Goal: Transaction & Acquisition: Purchase product/service

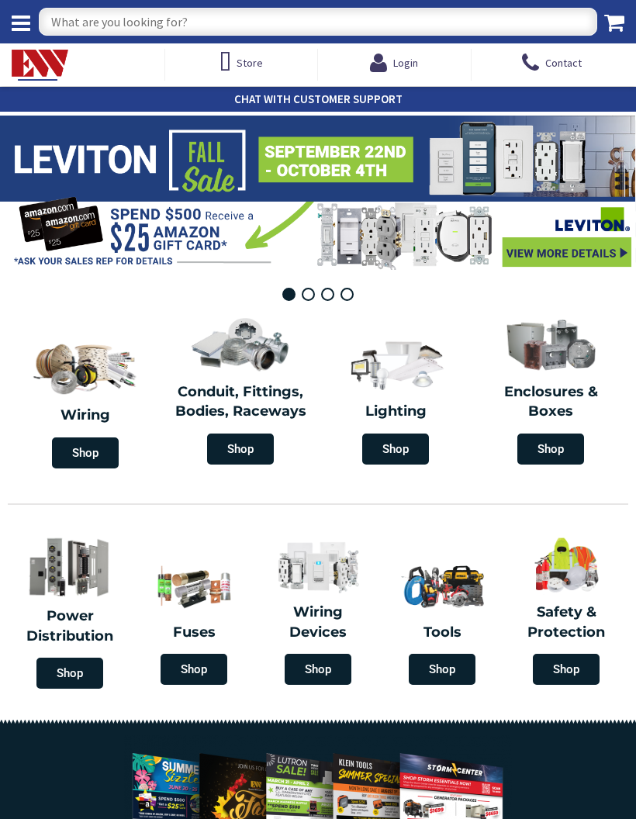
click at [410, 387] on img at bounding box center [396, 363] width 106 height 61
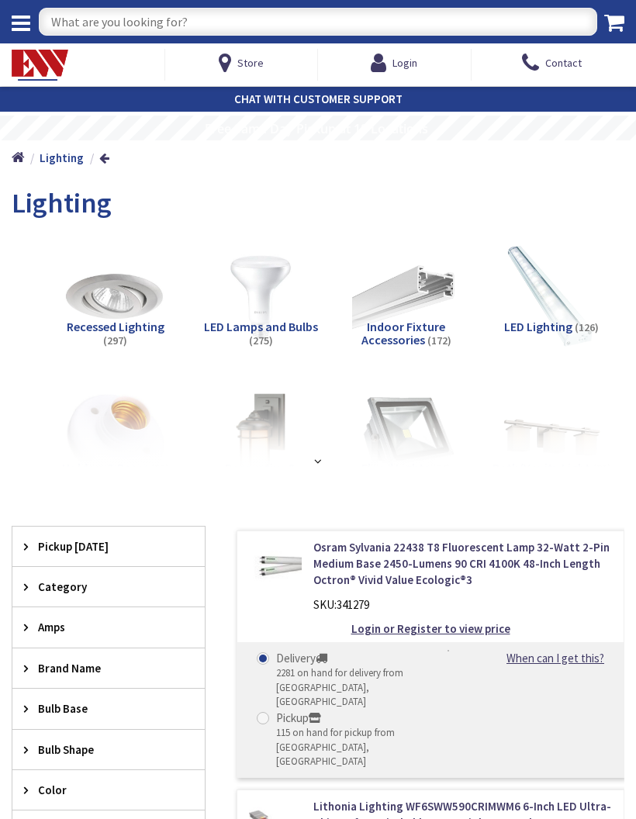
click at [127, 335] on span "(297)" at bounding box center [115, 341] width 24 height 14
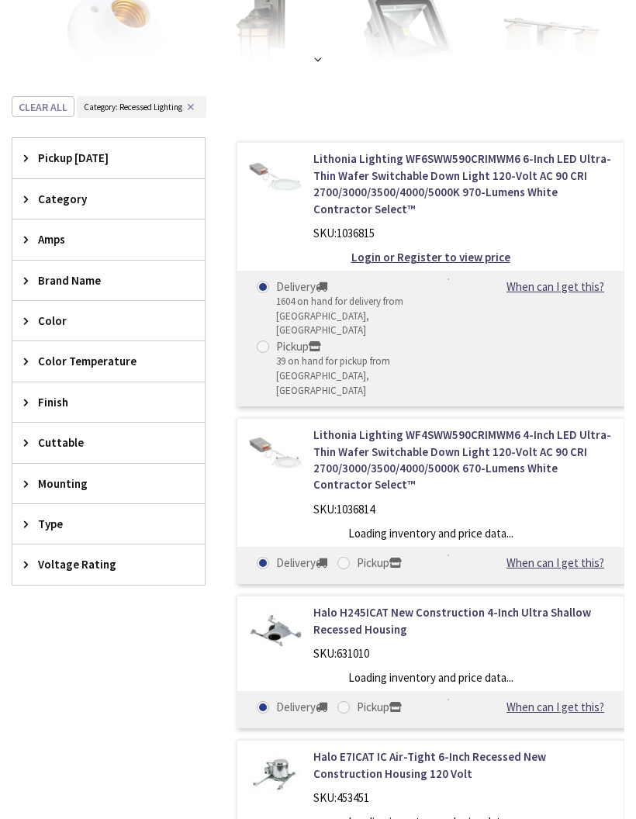
scroll to position [497, 0]
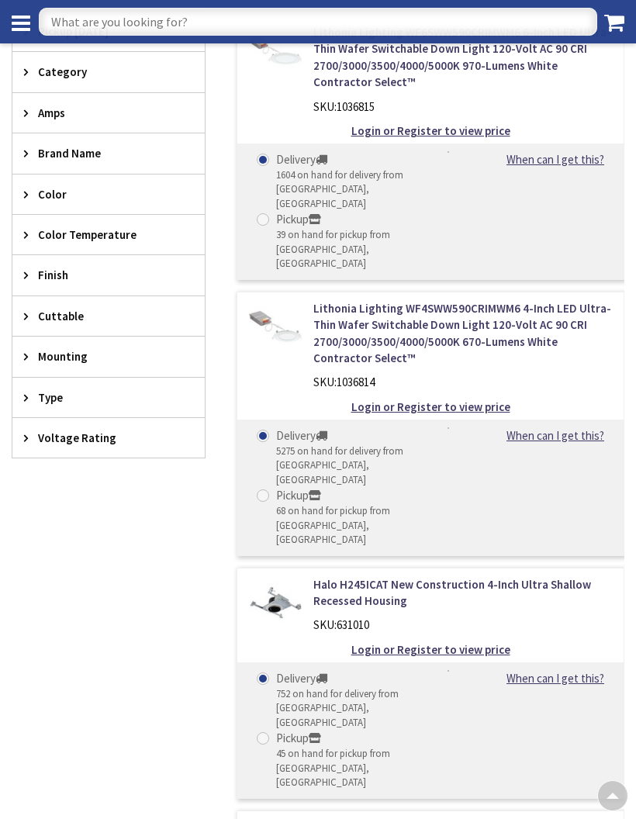
click at [296, 27] on input "text" at bounding box center [318, 22] width 559 height 28
click at [177, 24] on input "Rab" at bounding box center [318, 22] width 559 height 28
paste input "WFD34-6-BP"
type input "Rab WFD34-6-BP"
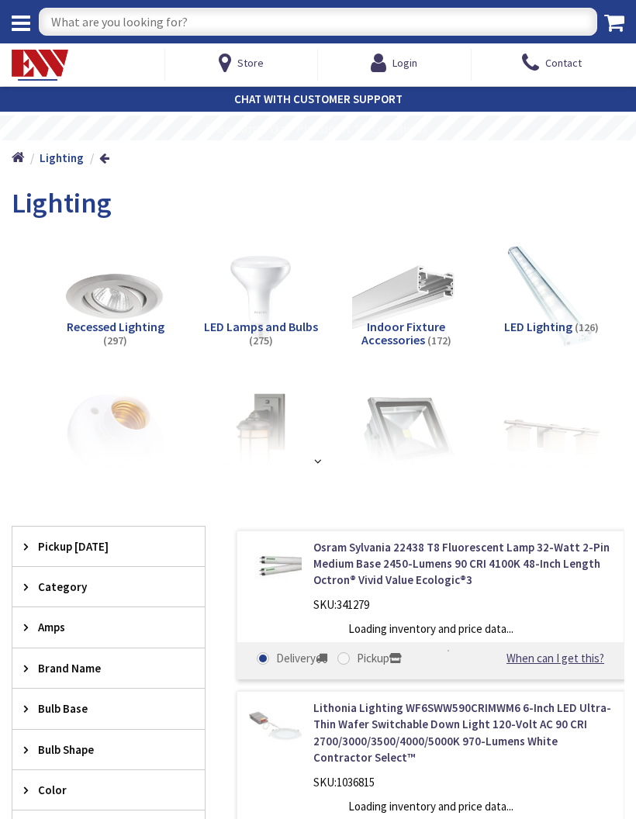
scroll to position [3, 0]
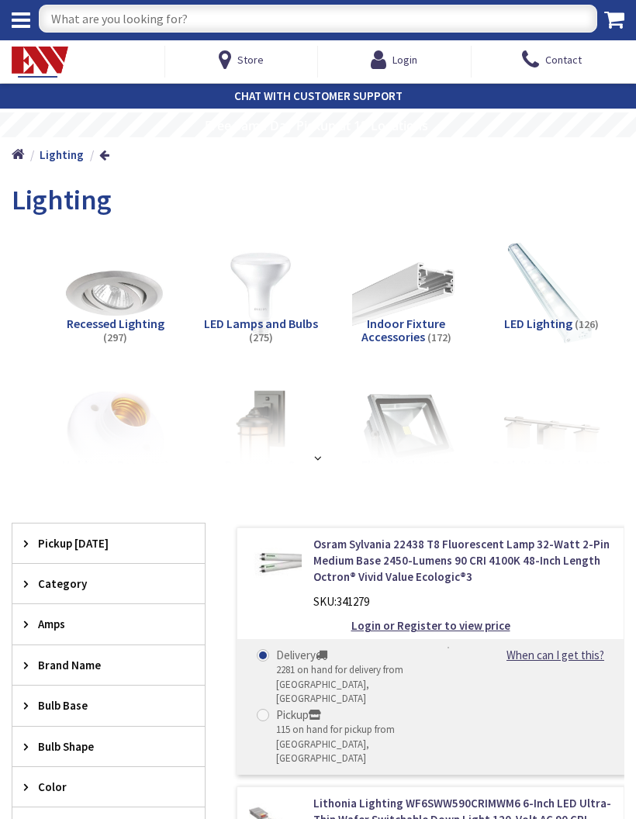
click at [110, 312] on img at bounding box center [115, 294] width 109 height 109
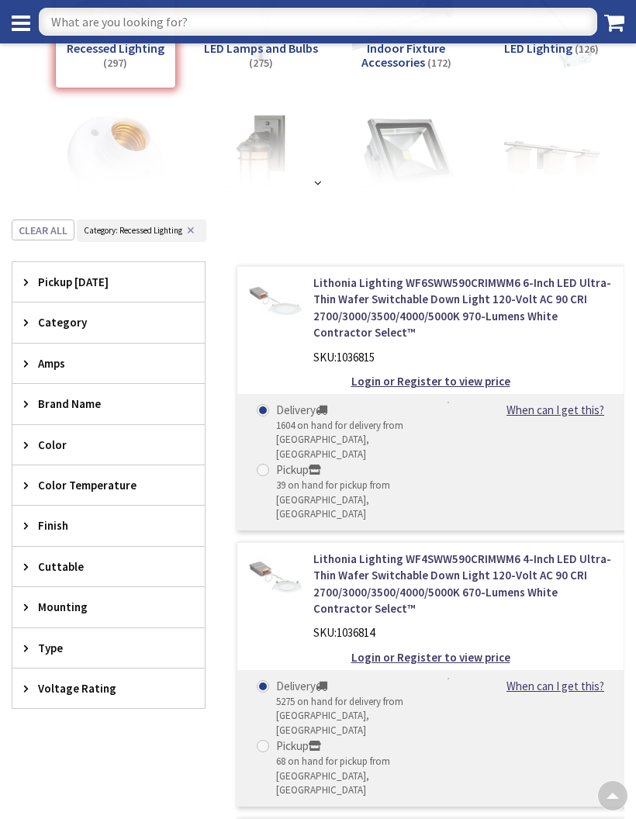
scroll to position [244, 0]
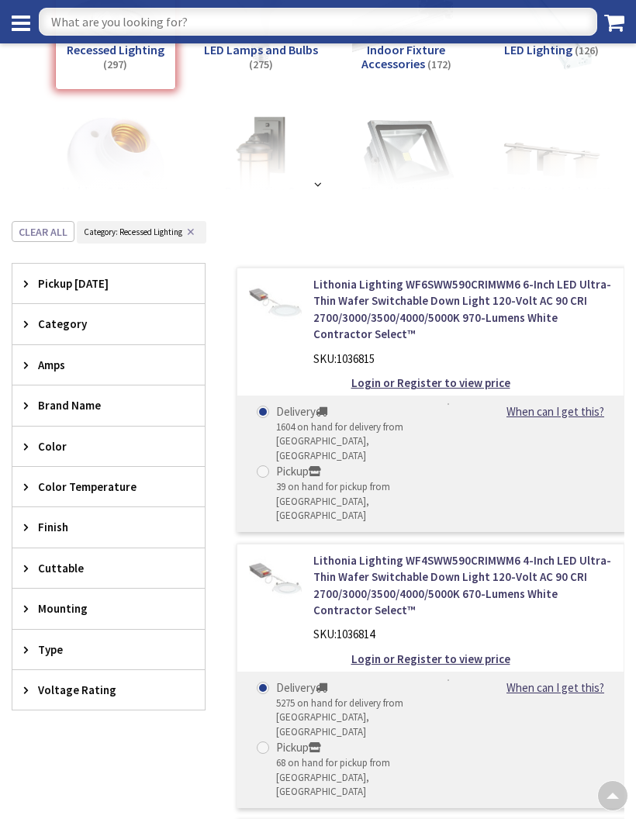
click at [70, 603] on span "Mounting" at bounding box center [101, 609] width 126 height 16
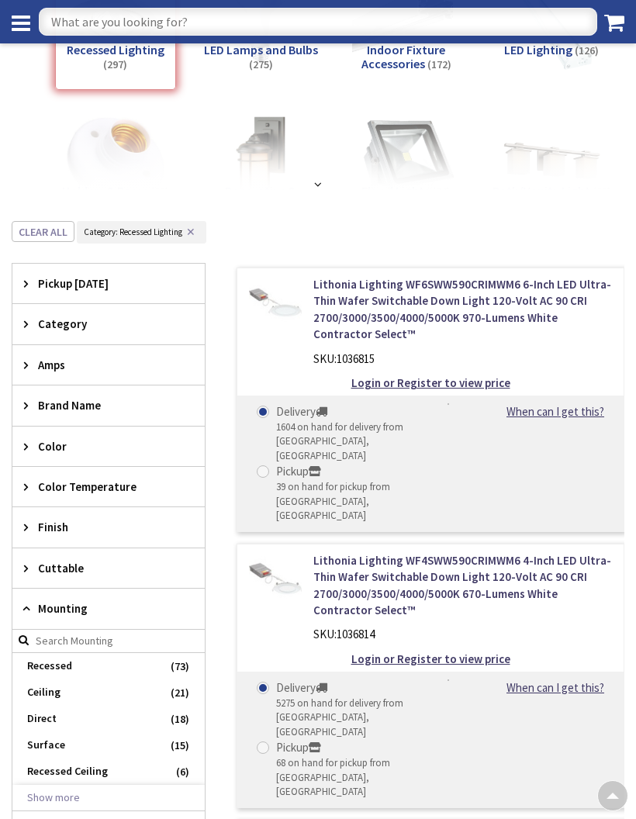
click at [68, 452] on div "Color" at bounding box center [108, 447] width 192 height 40
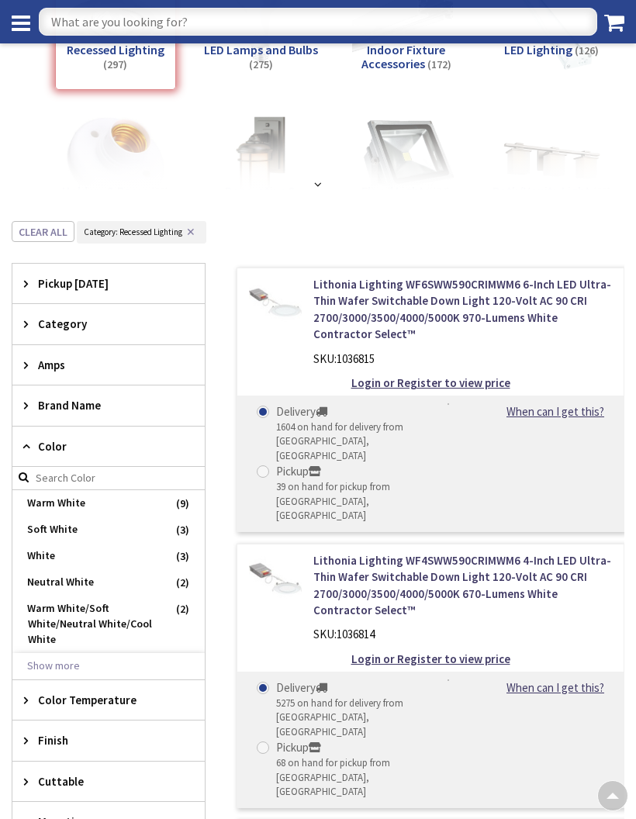
scroll to position [0, 0]
click at [66, 452] on div "Color" at bounding box center [108, 447] width 192 height 40
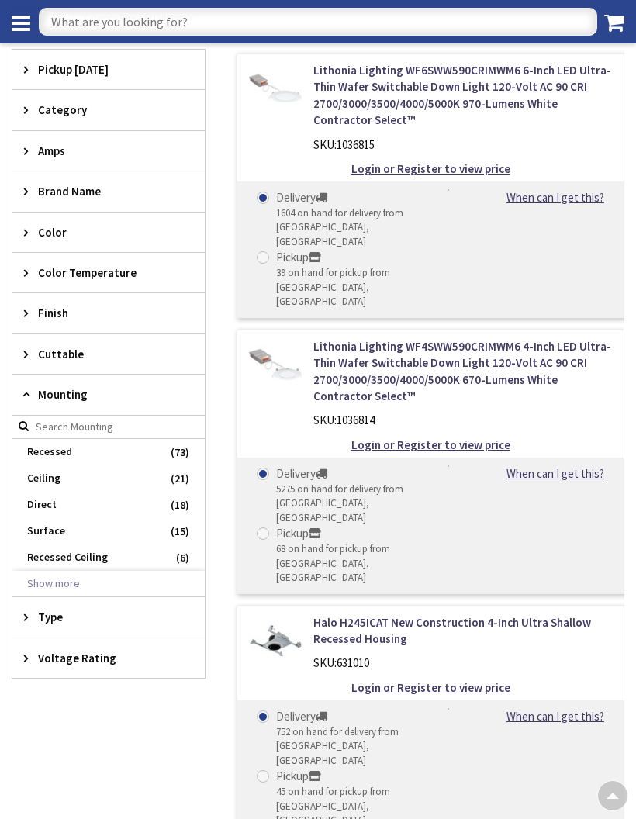
scroll to position [483, 0]
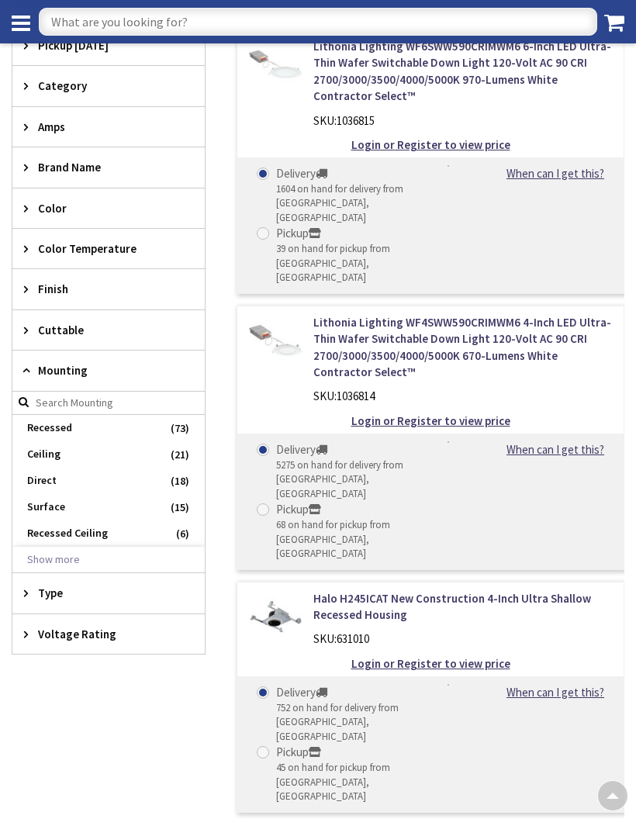
click at [102, 634] on span "Voltage Rating" at bounding box center [101, 634] width 126 height 16
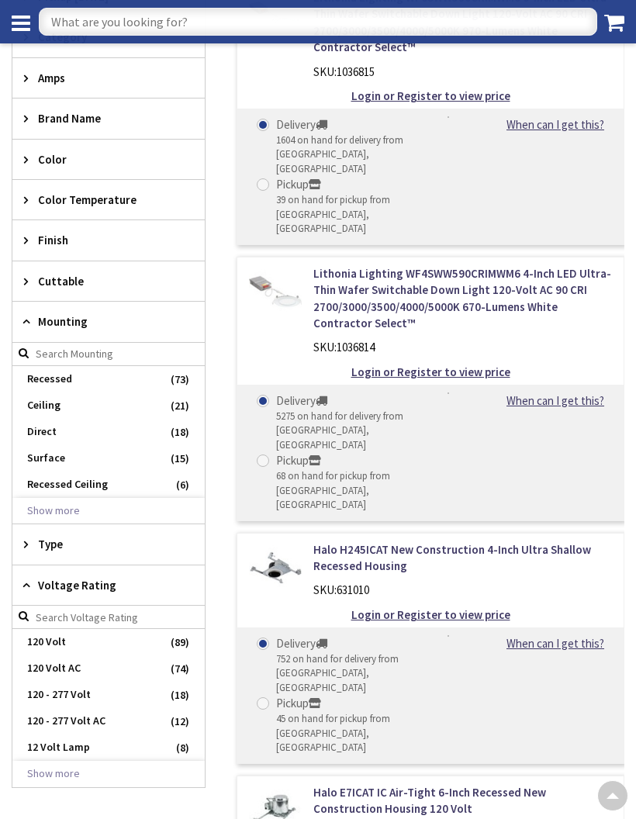
scroll to position [531, 0]
click at [95, 578] on span "Voltage Rating" at bounding box center [101, 586] width 126 height 16
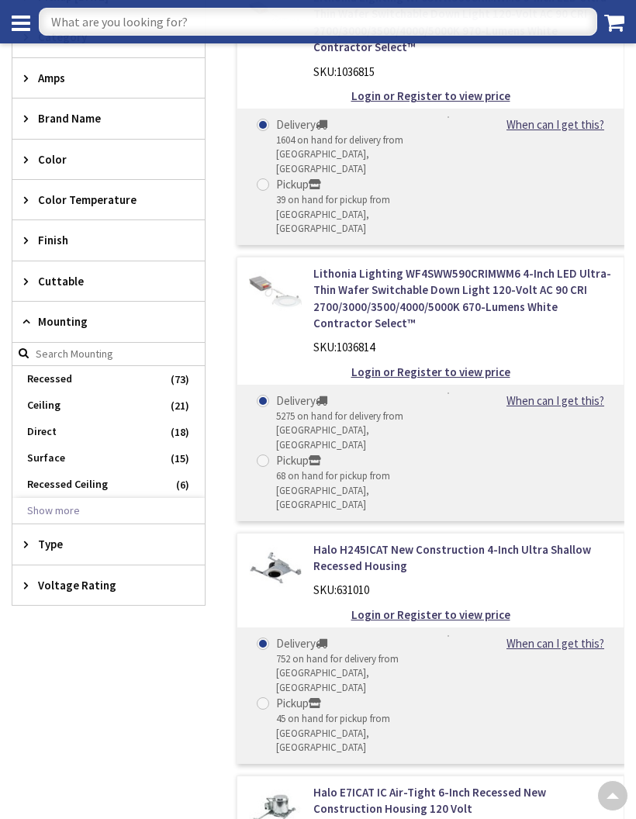
click at [59, 542] on span "Type" at bounding box center [101, 544] width 126 height 16
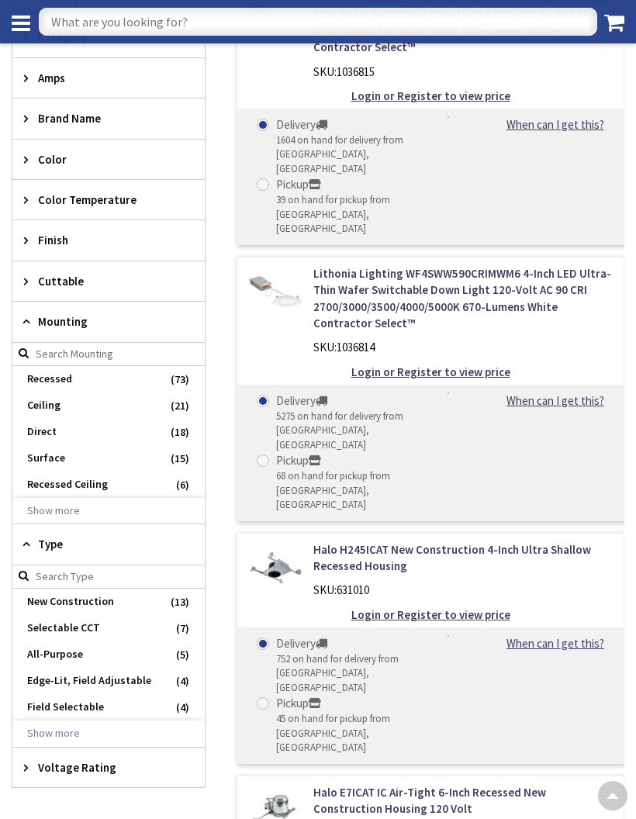
click at [99, 625] on span "Selectable CCT" at bounding box center [108, 628] width 192 height 26
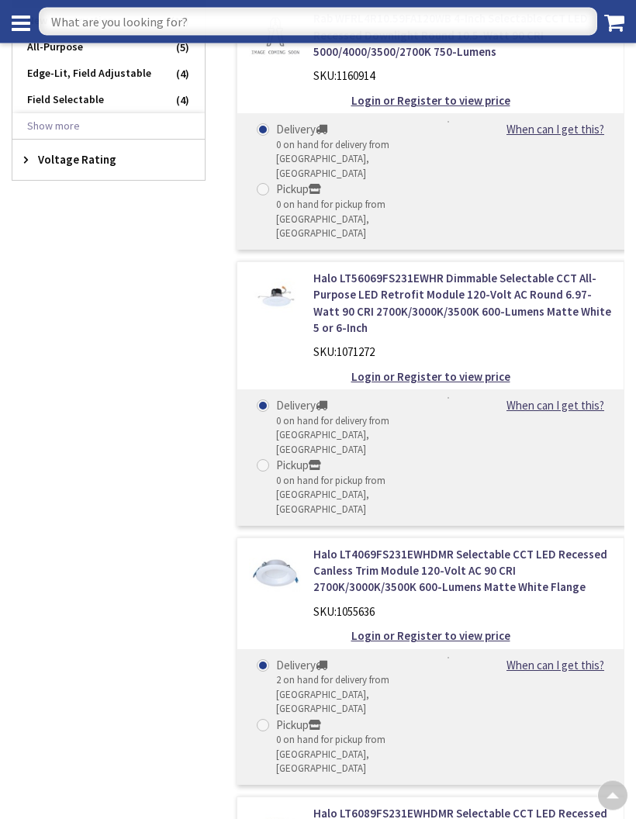
scroll to position [965, 0]
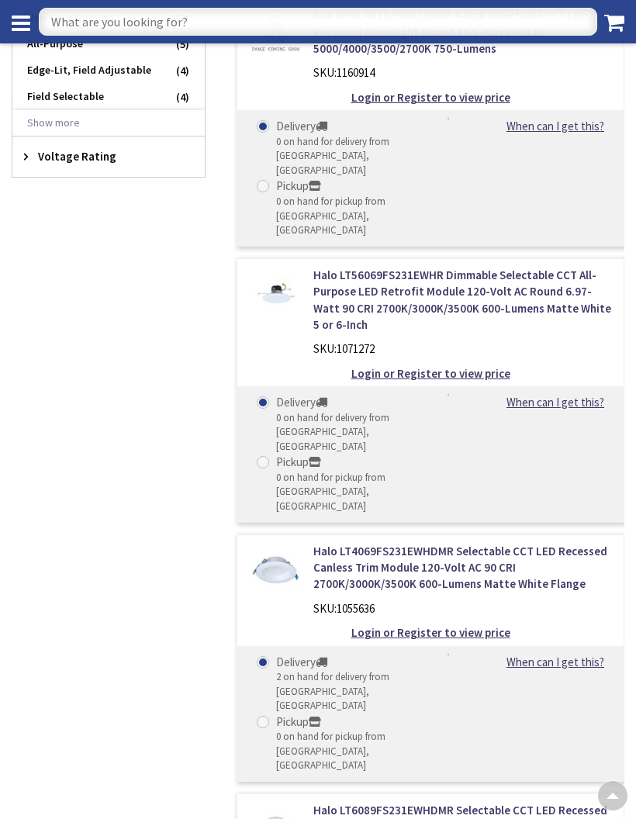
click at [537, 267] on link "Halo LT56069FS231EWHR Dimmable Selectable CCT All-Purpose LED Retrofit Module 1…" at bounding box center [462, 300] width 299 height 67
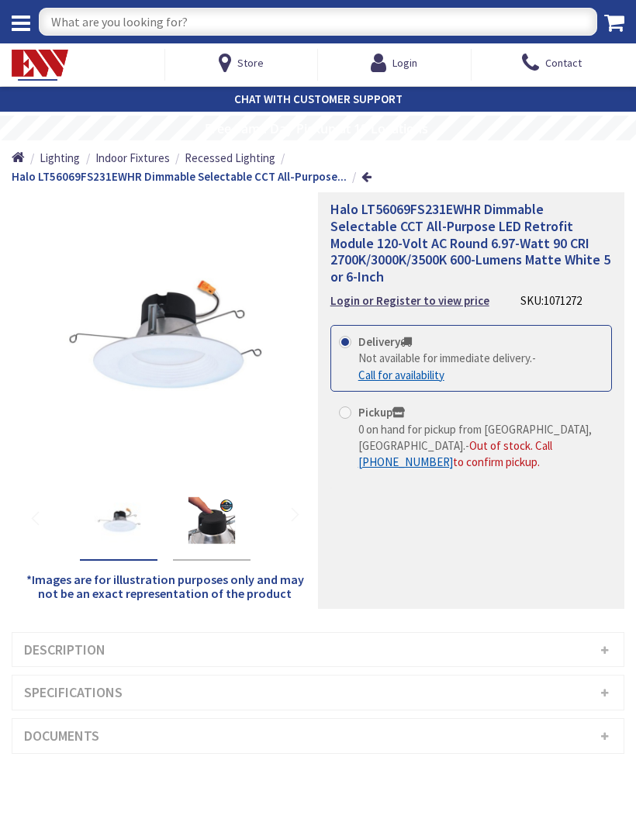
scroll to position [3, 0]
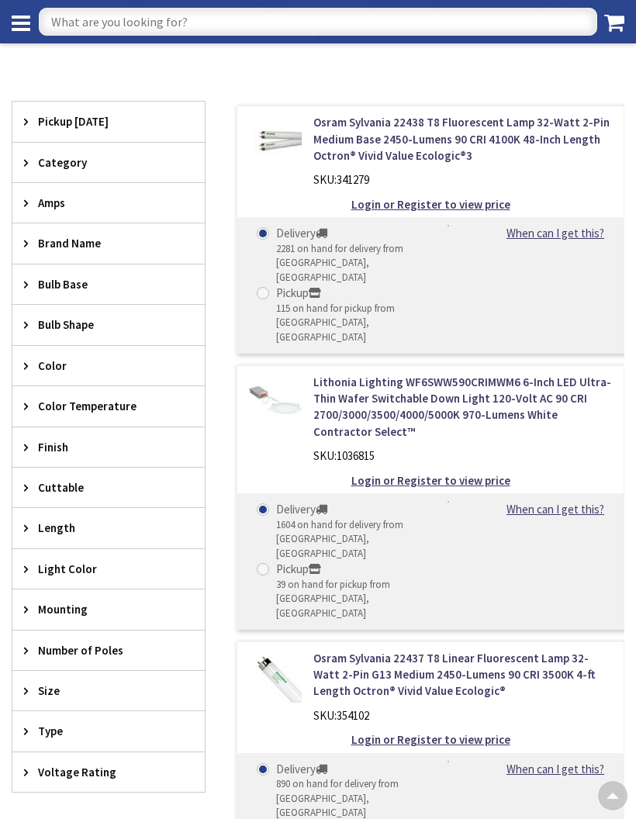
scroll to position [389, 0]
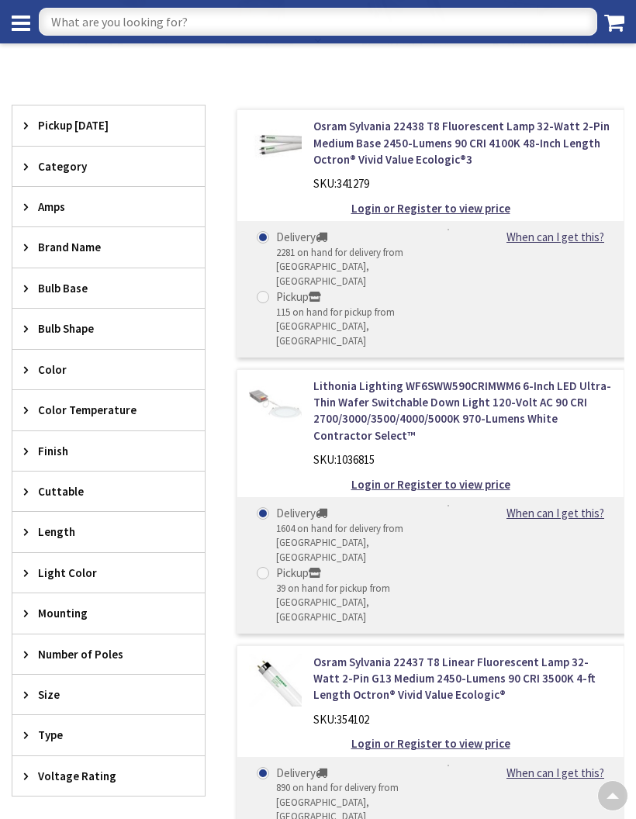
click at [515, 378] on link "Lithonia Lighting WF6SWW590CRIMWM6 6-Inch LED Ultra-Thin Wafer Switchable Down …" at bounding box center [462, 411] width 299 height 67
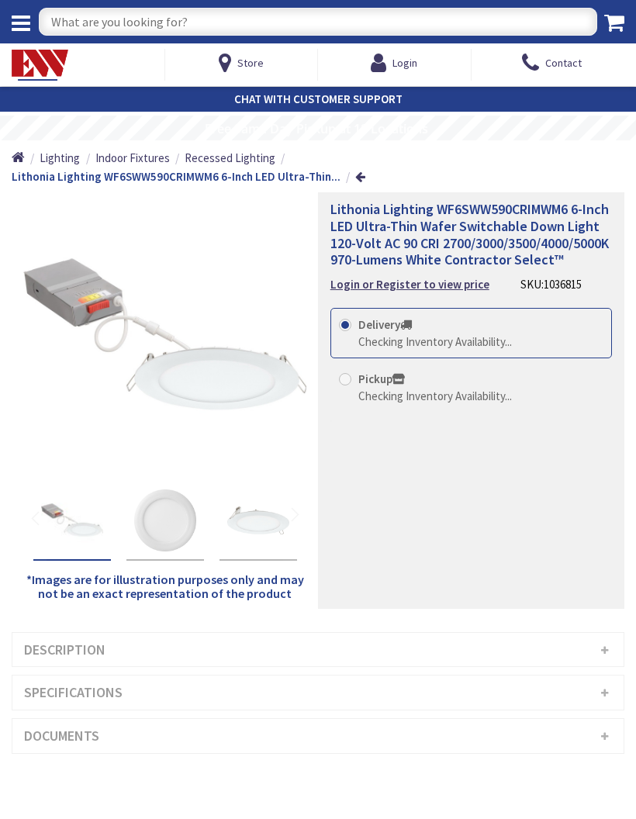
click at [25, 2] on div at bounding box center [22, 16] width 45 height 32
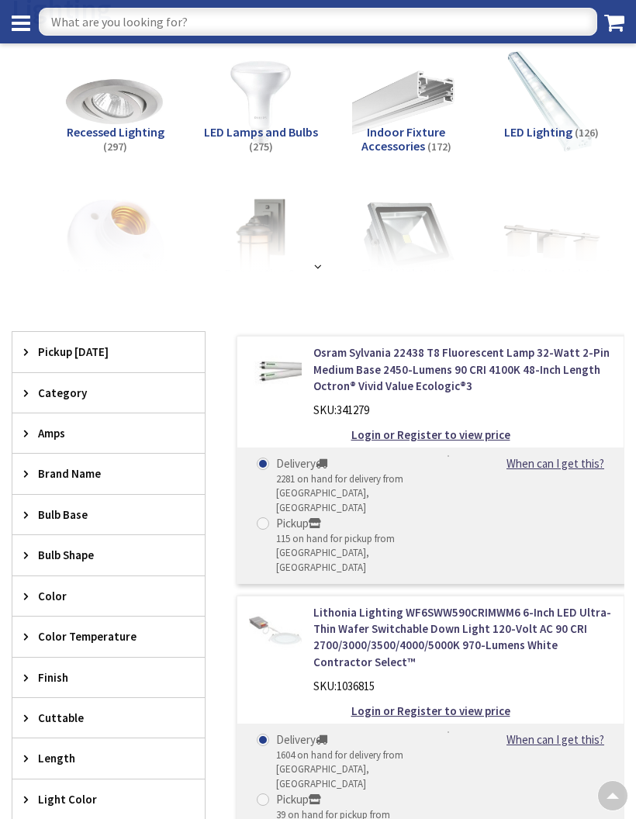
scroll to position [164, 0]
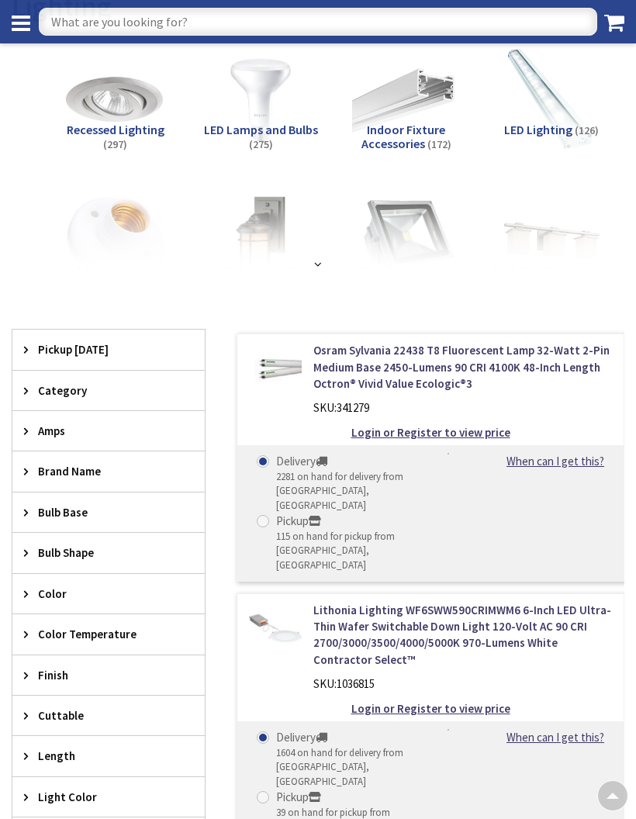
click at [99, 475] on span "Brand Name" at bounding box center [101, 471] width 126 height 16
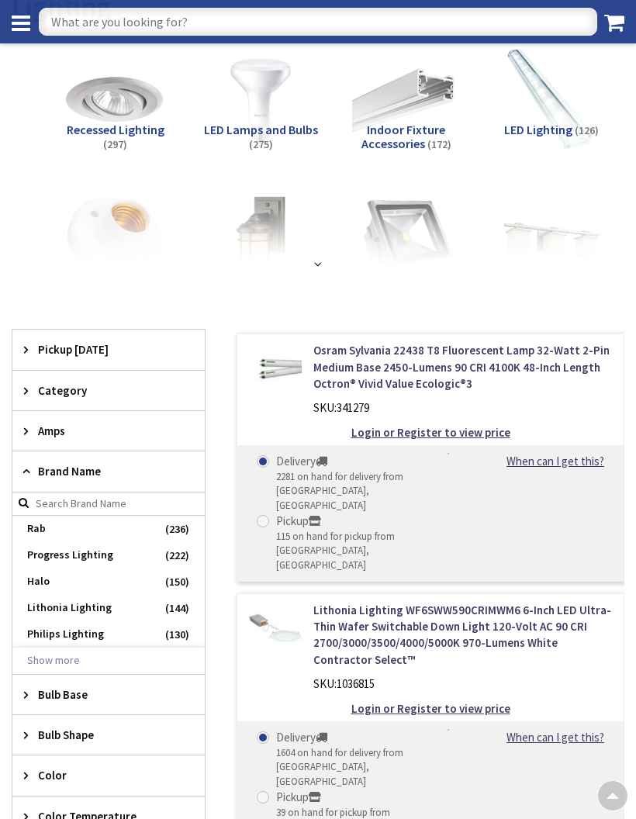
click at [65, 527] on span "Rab" at bounding box center [108, 529] width 192 height 26
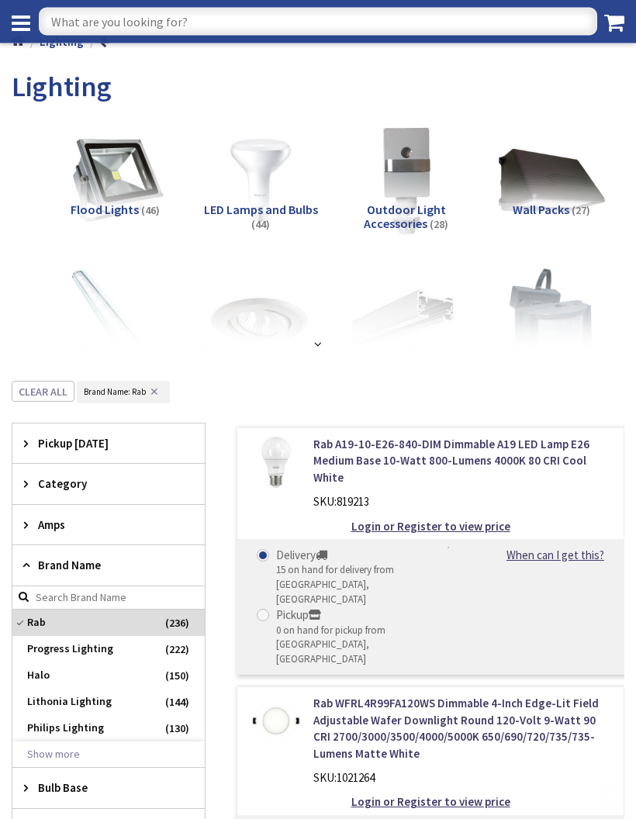
scroll to position [85, 0]
click at [314, 348] on strong at bounding box center [318, 344] width 16 height 12
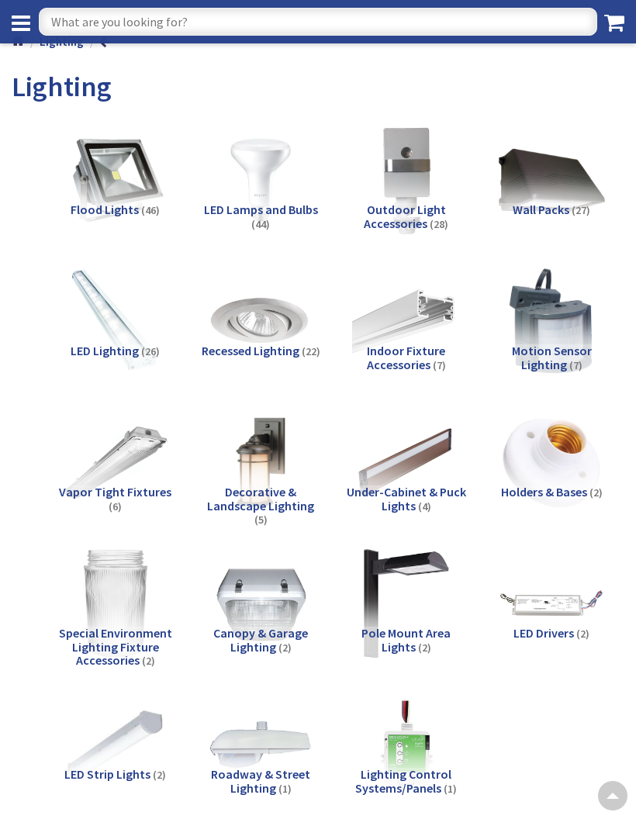
click at [272, 341] on img at bounding box center [260, 321] width 109 height 109
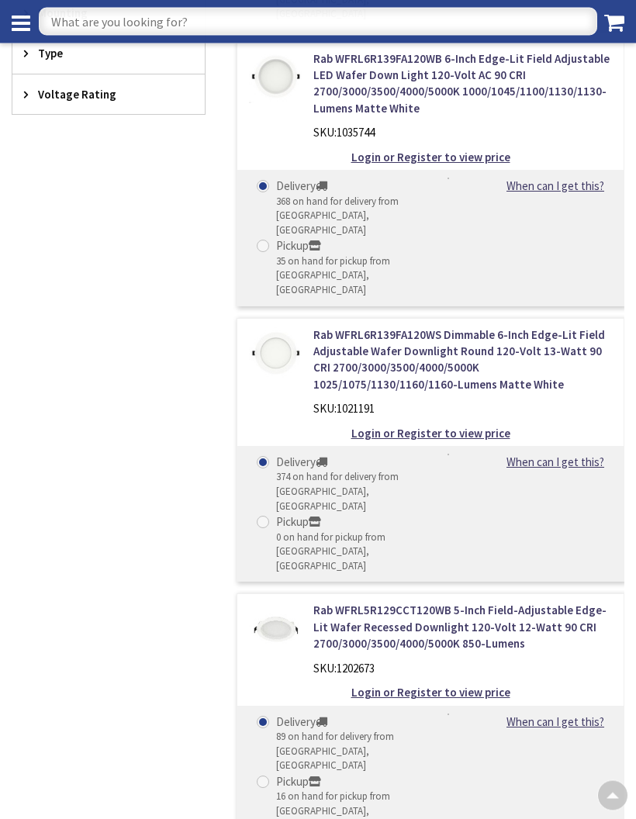
scroll to position [1504, 0]
